Goal: Navigation & Orientation: Understand site structure

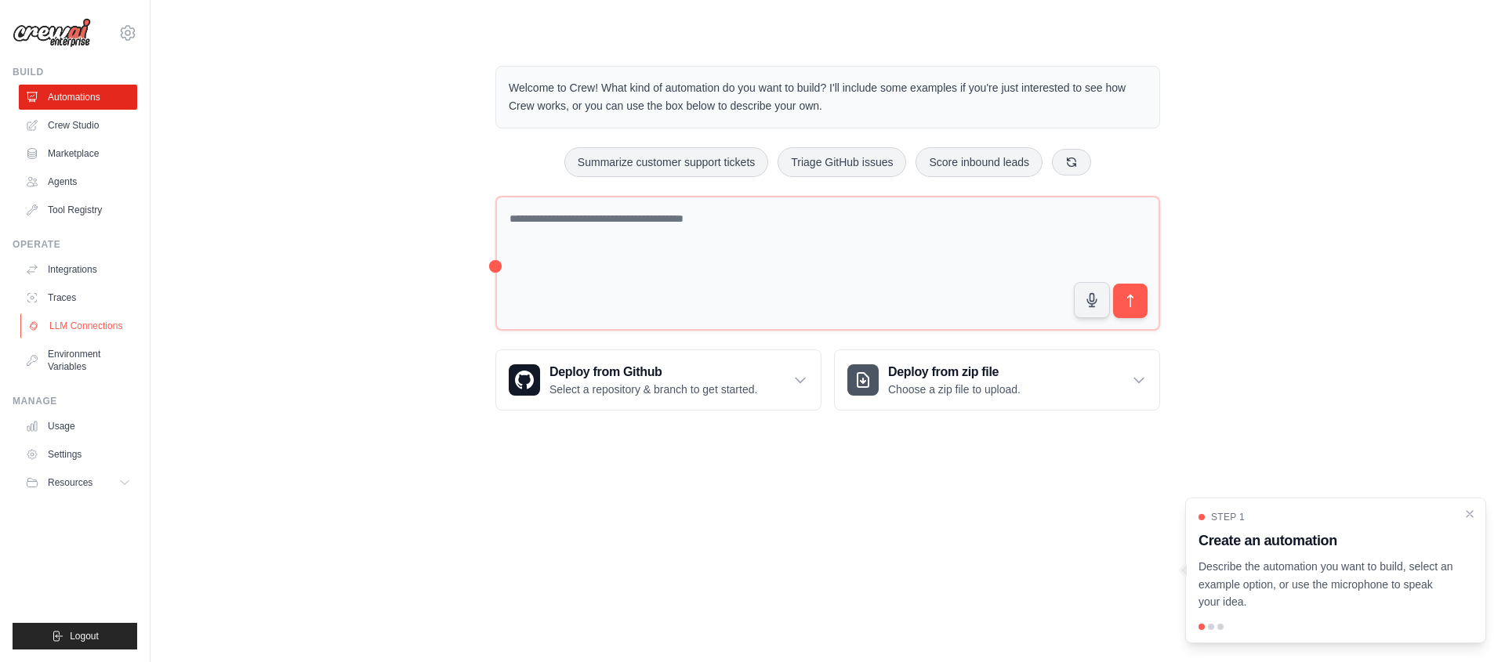
click at [85, 331] on link "LLM Connections" at bounding box center [79, 325] width 118 height 25
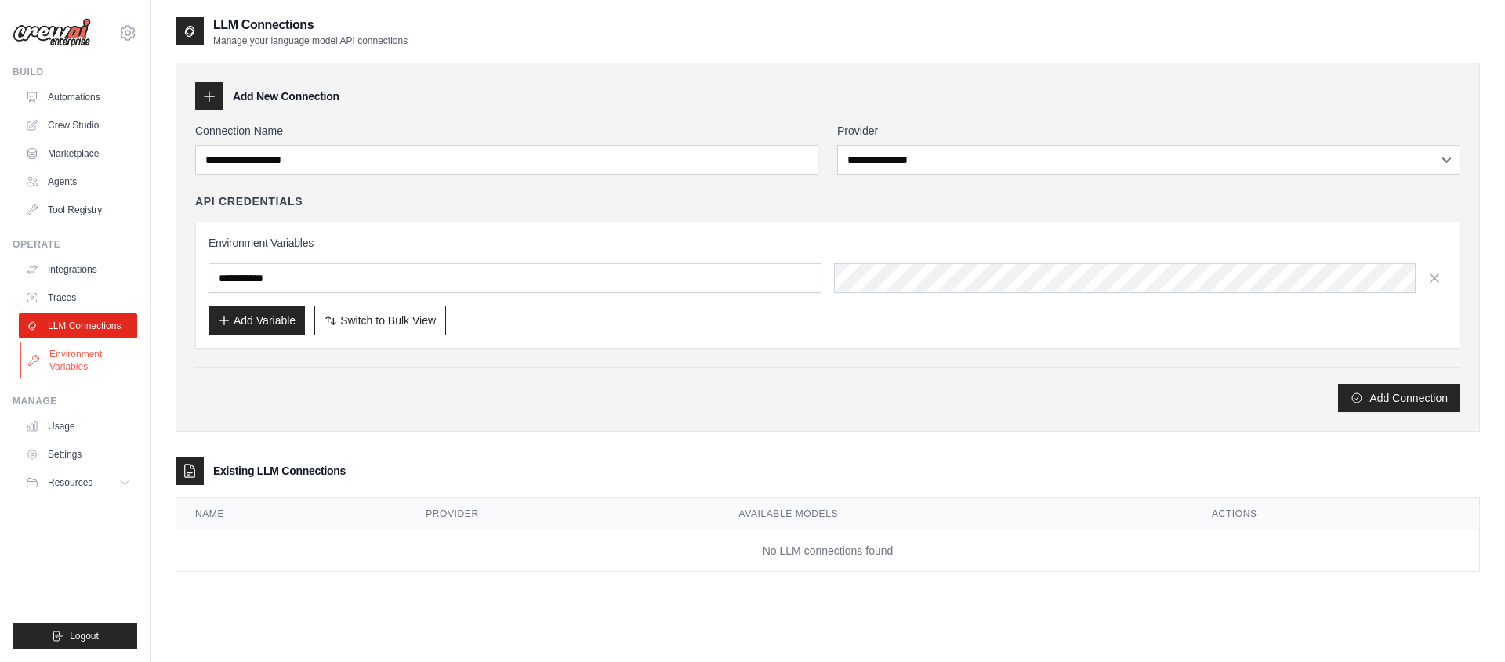
click at [77, 359] on link "Environment Variables" at bounding box center [79, 361] width 118 height 38
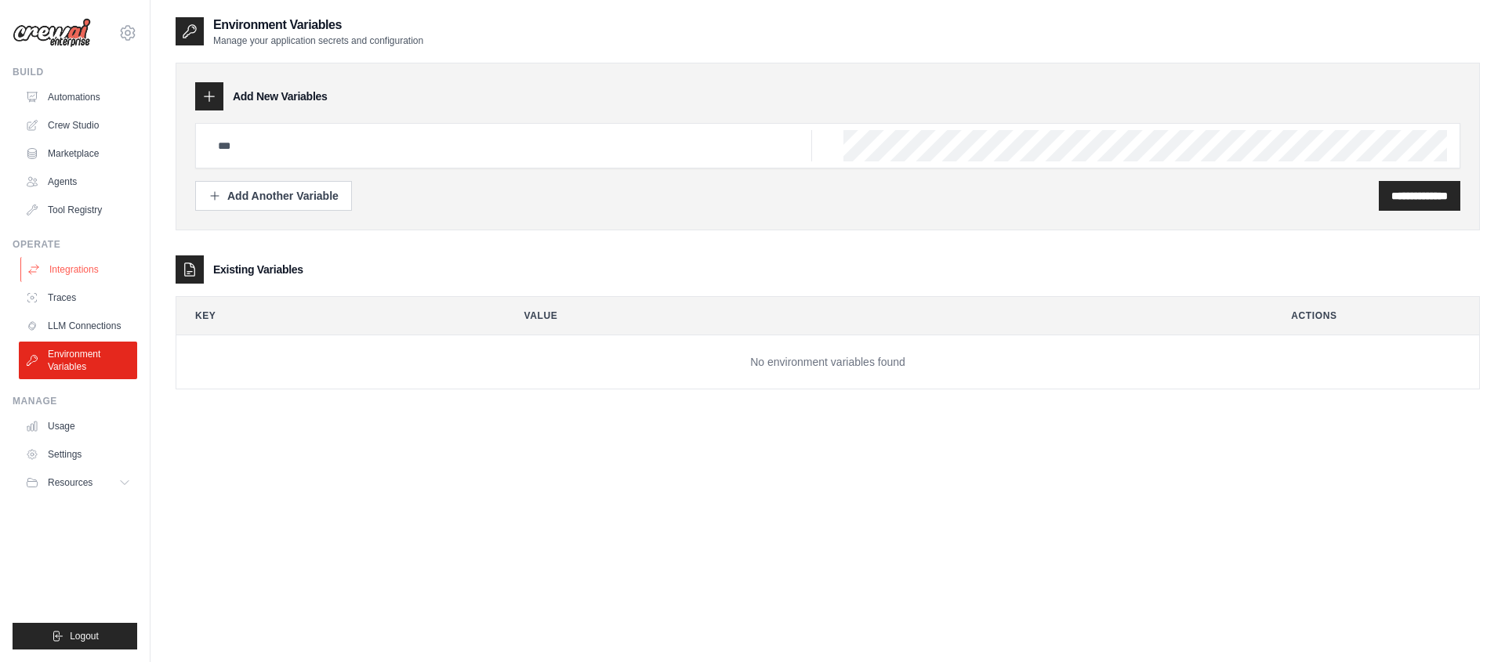
click at [66, 273] on link "Integrations" at bounding box center [79, 269] width 118 height 25
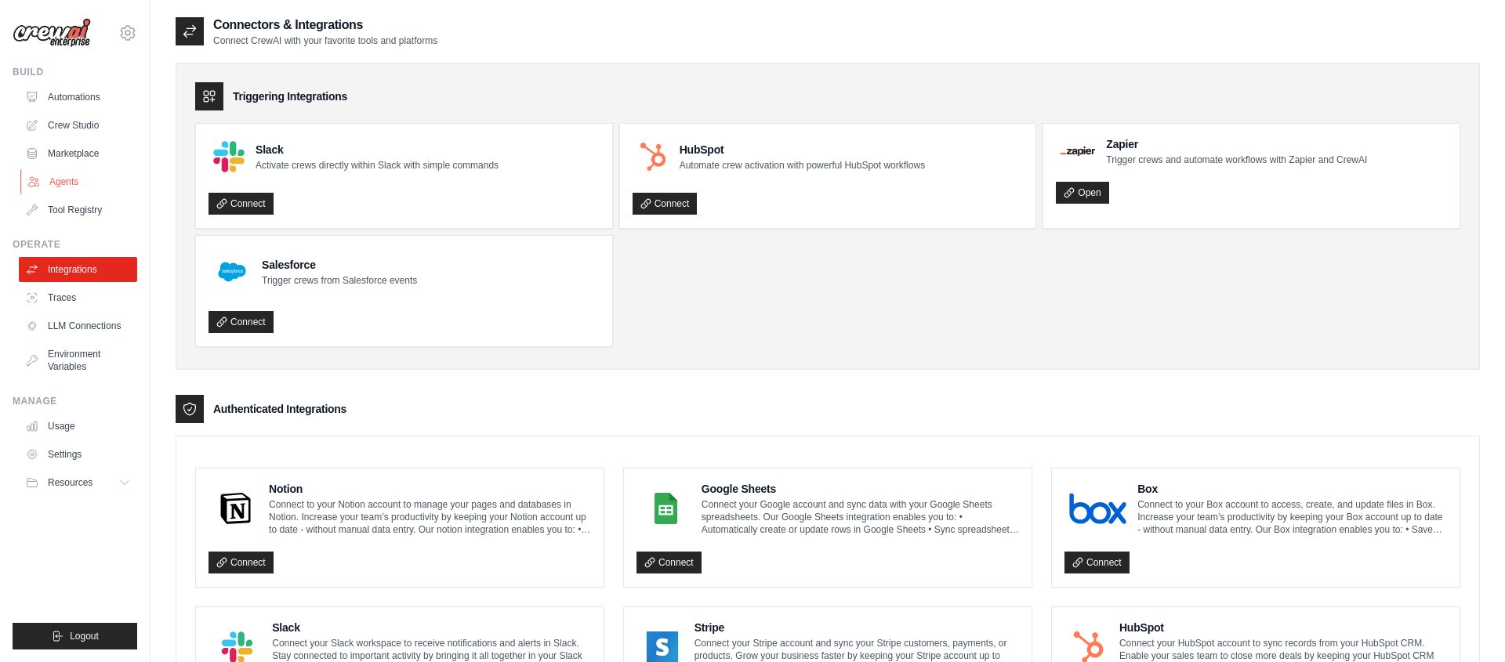
click at [60, 183] on link "Agents" at bounding box center [79, 181] width 118 height 25
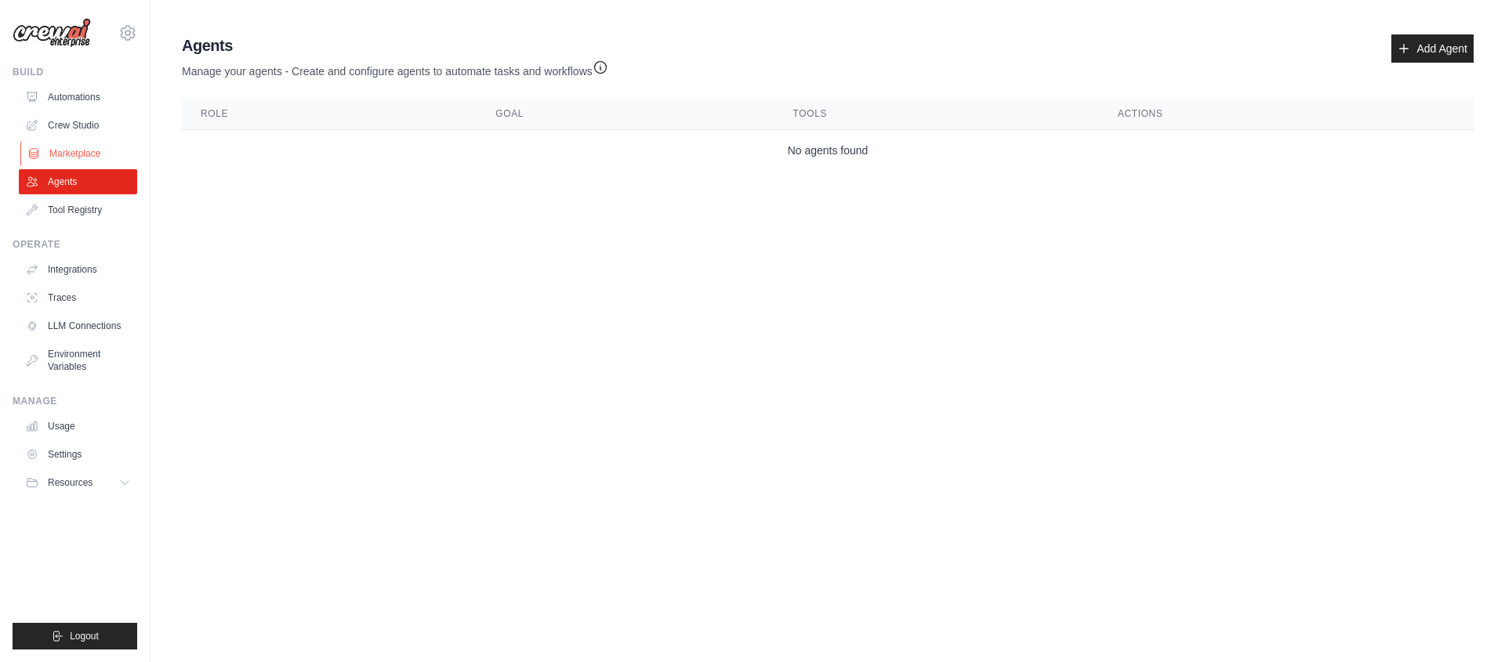
click at [60, 155] on link "Marketplace" at bounding box center [79, 153] width 118 height 25
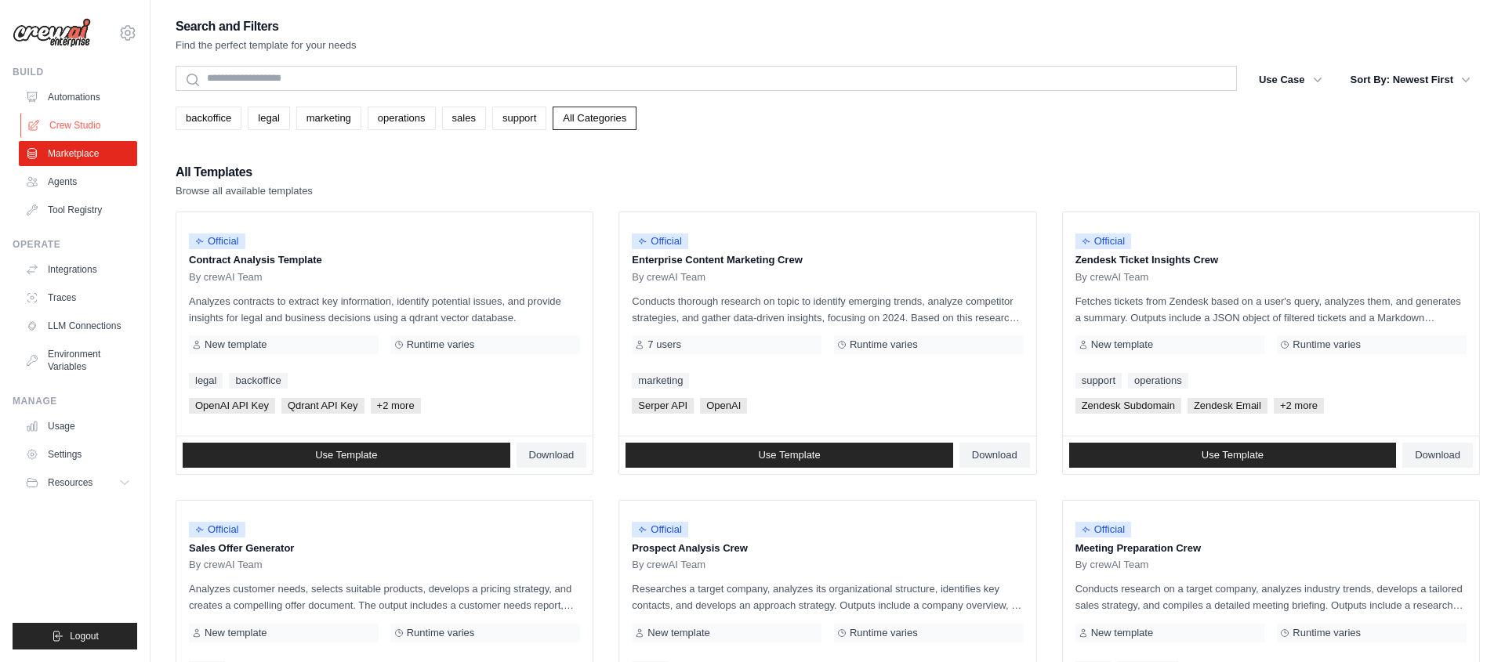
click at [59, 127] on link "Crew Studio" at bounding box center [79, 125] width 118 height 25
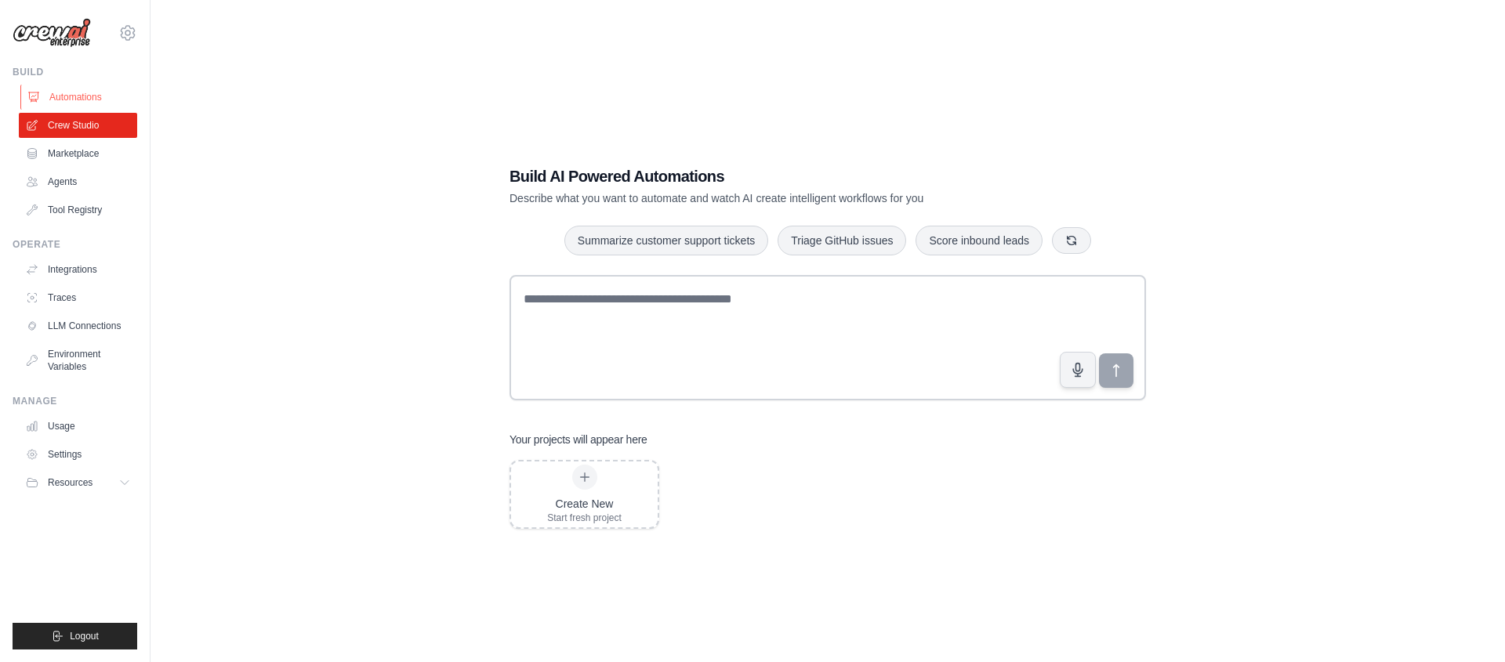
click at [62, 95] on link "Automations" at bounding box center [79, 97] width 118 height 25
